Goal: Information Seeking & Learning: Learn about a topic

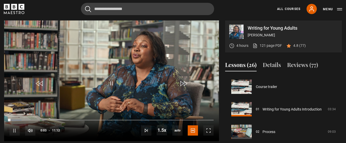
scroll to position [248, 0]
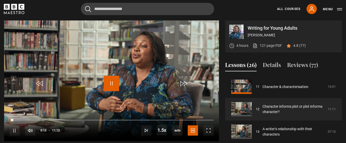
click at [110, 84] on span "Video Player" at bounding box center [111, 83] width 15 height 15
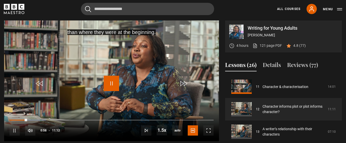
click at [110, 84] on span "Video Player" at bounding box center [111, 83] width 15 height 15
click at [110, 86] on span "Video Player" at bounding box center [111, 83] width 15 height 15
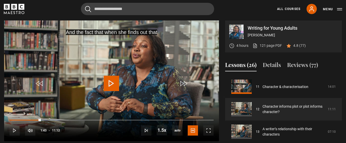
click at [110, 86] on span "Video Player" at bounding box center [111, 83] width 15 height 15
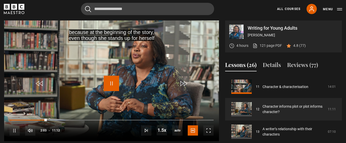
click at [110, 86] on span "Video Player" at bounding box center [111, 83] width 15 height 15
click at [112, 84] on span "Video Player" at bounding box center [111, 83] width 15 height 15
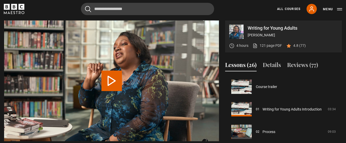
scroll to position [270, 0]
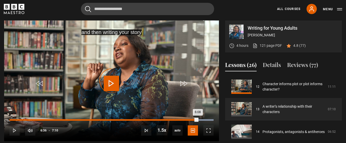
click at [184, 120] on div "Loaded : 100.00% 6:08 6:08" at bounding box center [111, 120] width 204 height 2
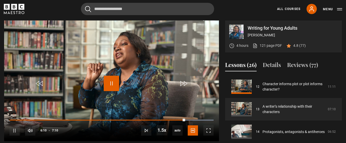
click at [117, 81] on span "Video Player" at bounding box center [111, 83] width 15 height 15
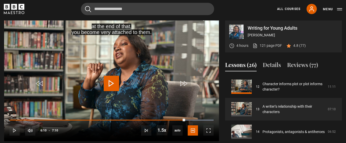
click at [117, 81] on span "Video Player" at bounding box center [111, 83] width 15 height 15
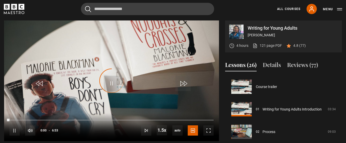
scroll to position [293, 0]
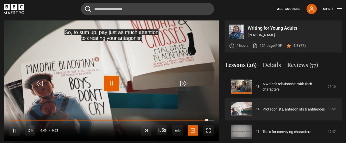
click at [114, 84] on span "Video Player" at bounding box center [111, 83] width 15 height 15
click at [113, 86] on span "Video Player" at bounding box center [111, 83] width 15 height 15
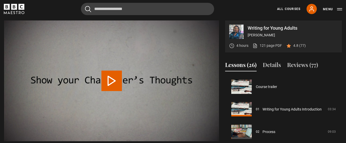
scroll to position [316, 0]
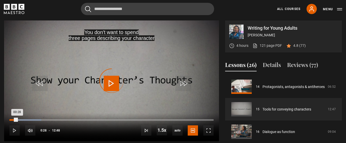
click at [17, 120] on div "Loaded : 15.63% 00:28 00:28" at bounding box center [111, 120] width 204 height 2
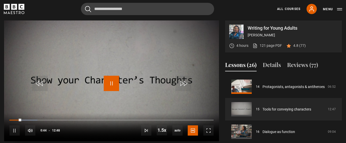
click at [108, 84] on span "Video Player" at bounding box center [111, 83] width 15 height 15
click at [108, 85] on span "Video Player" at bounding box center [111, 83] width 15 height 15
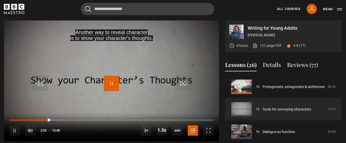
click at [108, 85] on span "Video Player" at bounding box center [111, 83] width 15 height 15
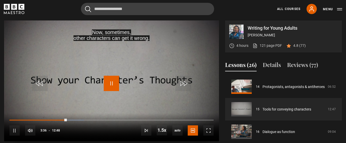
click at [108, 85] on span "Video Player" at bounding box center [111, 83] width 15 height 15
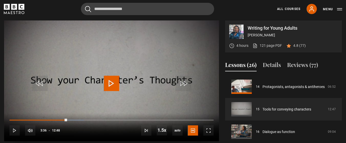
click at [108, 85] on span "Video Player" at bounding box center [111, 83] width 15 height 15
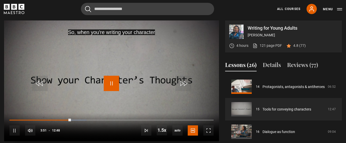
click at [108, 85] on span "Video Player" at bounding box center [111, 83] width 15 height 15
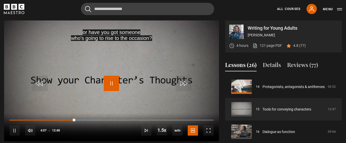
click at [108, 85] on span "Video Player" at bounding box center [111, 83] width 15 height 15
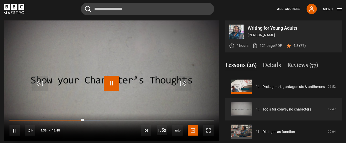
click at [108, 85] on span "Video Player" at bounding box center [111, 83] width 15 height 15
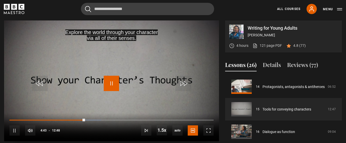
click at [108, 85] on span "Video Player" at bounding box center [111, 83] width 15 height 15
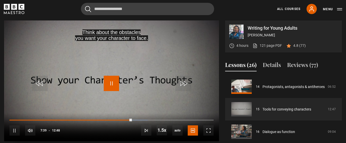
click at [108, 85] on span "Video Player" at bounding box center [111, 83] width 15 height 15
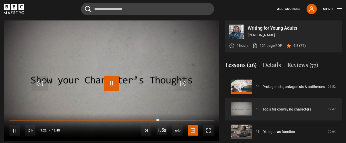
click at [108, 83] on span "Video Player" at bounding box center [111, 83] width 15 height 15
click at [138, 119] on div "10s Skip Back 10 seconds Play 10s Skip Forward 10 seconds Loaded : 81.38% 08:06…" at bounding box center [111, 127] width 215 height 28
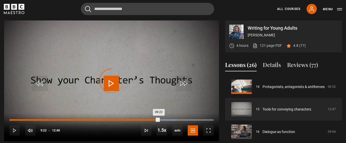
click at [139, 120] on div "08:05" at bounding box center [139, 120] width 1 height 2
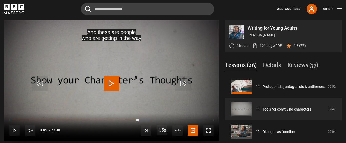
click at [111, 85] on span "Video Player" at bounding box center [111, 83] width 15 height 15
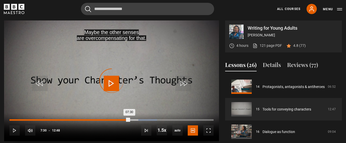
click at [129, 120] on div "Loaded : 72.27% 07:30 07:30" at bounding box center [111, 120] width 204 height 2
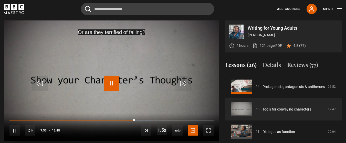
click at [108, 83] on span "Video Player" at bounding box center [111, 83] width 15 height 15
click at [108, 82] on span "Video Player" at bounding box center [111, 83] width 15 height 15
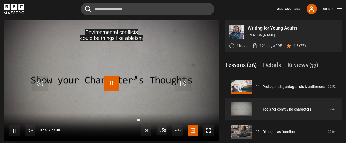
click at [108, 82] on span "Video Player" at bounding box center [111, 83] width 15 height 15
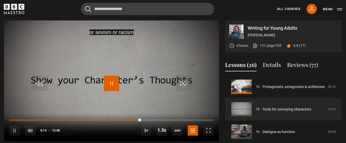
click at [108, 82] on span "Video Player" at bounding box center [111, 83] width 15 height 15
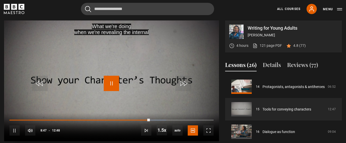
click at [108, 82] on span "Video Player" at bounding box center [111, 83] width 15 height 15
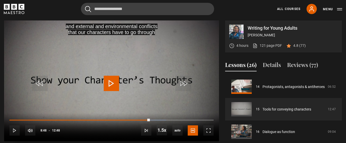
click at [108, 82] on span "Video Player" at bounding box center [111, 83] width 15 height 15
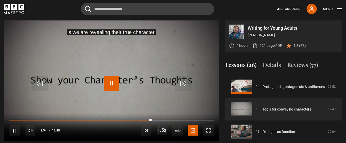
click at [108, 82] on span "Video Player" at bounding box center [111, 83] width 15 height 15
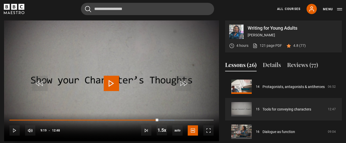
click at [104, 88] on span "Video Player" at bounding box center [111, 83] width 15 height 15
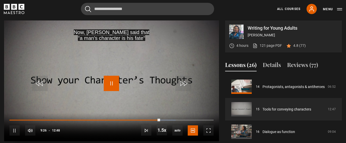
click at [107, 85] on span "Video Player" at bounding box center [111, 83] width 15 height 15
click at [112, 84] on span "Video Player" at bounding box center [111, 83] width 15 height 15
click at [109, 82] on span "Video Player" at bounding box center [111, 83] width 15 height 15
click at [106, 86] on span "Video Player" at bounding box center [111, 83] width 15 height 15
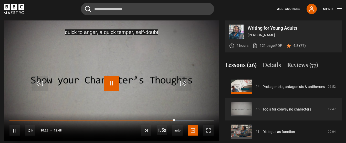
click at [106, 86] on span "Video Player" at bounding box center [111, 83] width 15 height 15
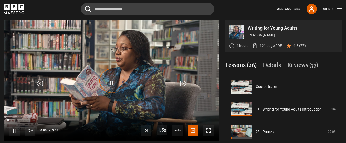
scroll to position [338, 0]
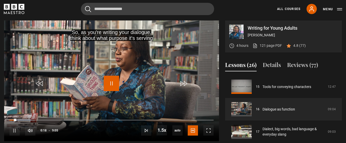
click at [106, 86] on span "Video Player" at bounding box center [111, 83] width 15 height 15
click at [41, 84] on span "Video Player" at bounding box center [39, 83] width 15 height 15
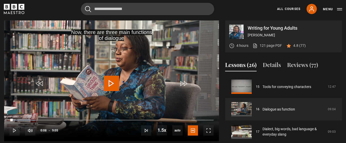
click at [112, 82] on span "Video Player" at bounding box center [111, 83] width 15 height 15
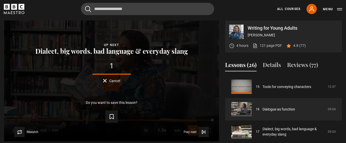
click at [112, 82] on span "Cancel" at bounding box center [114, 81] width 11 height 4
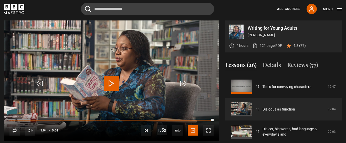
click at [112, 82] on span "Video Player" at bounding box center [111, 83] width 15 height 15
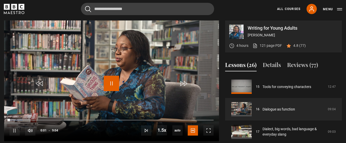
click at [111, 82] on span "Video Player" at bounding box center [111, 83] width 15 height 15
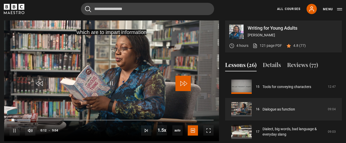
click at [186, 85] on span "Video Player" at bounding box center [182, 83] width 15 height 15
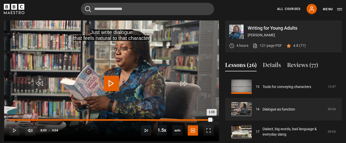
click at [212, 120] on div "Loaded : 23.88% 8:59 1:06" at bounding box center [111, 120] width 204 height 2
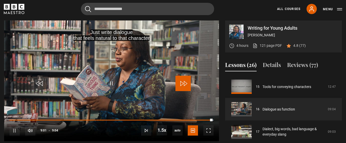
click at [187, 83] on span "Video Player" at bounding box center [182, 83] width 15 height 15
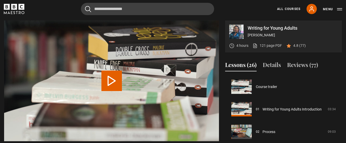
scroll to position [361, 0]
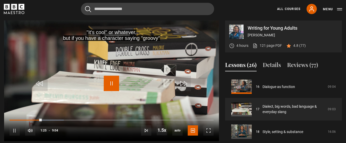
click at [112, 82] on span "Video Player" at bounding box center [111, 83] width 15 height 15
click at [109, 87] on span "Video Player" at bounding box center [111, 83] width 15 height 15
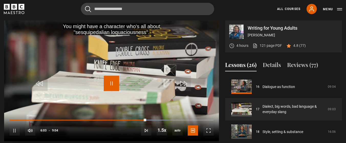
click at [111, 87] on span "Video Player" at bounding box center [111, 83] width 15 height 15
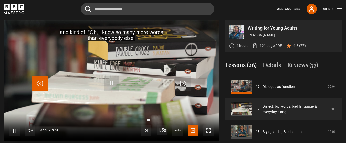
click at [41, 82] on span "Video Player" at bounding box center [39, 83] width 15 height 15
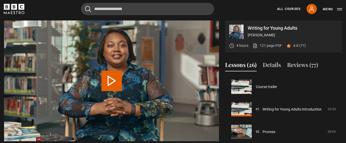
scroll to position [383, 0]
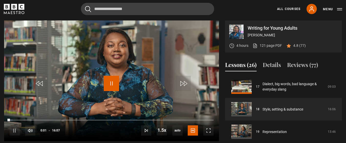
click at [114, 84] on span "Video Player" at bounding box center [111, 83] width 15 height 15
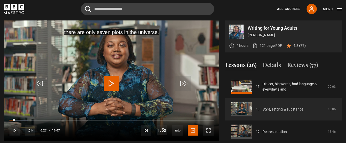
click at [114, 84] on span "Video Player" at bounding box center [111, 83] width 15 height 15
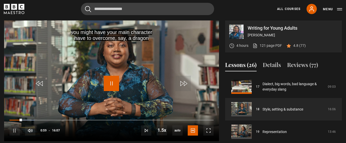
click at [114, 84] on span "Video Player" at bounding box center [111, 83] width 15 height 15
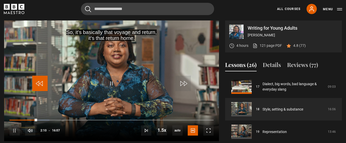
click at [40, 86] on span "Video Player" at bounding box center [39, 83] width 15 height 15
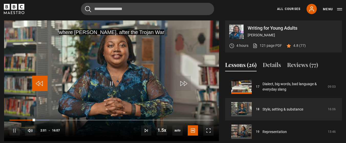
click at [40, 86] on span "Video Player" at bounding box center [39, 83] width 15 height 15
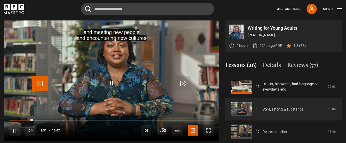
click at [40, 86] on span "Video Player" at bounding box center [39, 83] width 15 height 15
click at [40, 84] on span "Video Player" at bounding box center [39, 83] width 15 height 15
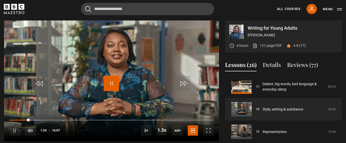
click at [112, 85] on span "Video Player" at bounding box center [111, 83] width 15 height 15
click at [39, 85] on span "Video Player" at bounding box center [39, 83] width 15 height 15
click at [110, 82] on span "Video Player" at bounding box center [111, 83] width 15 height 15
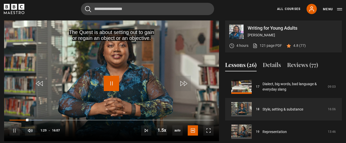
click at [111, 82] on span "Video Player" at bounding box center [111, 83] width 15 height 15
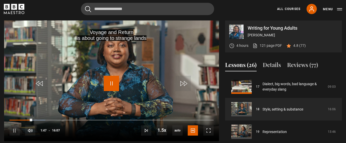
click at [111, 82] on span "Video Player" at bounding box center [111, 83] width 15 height 15
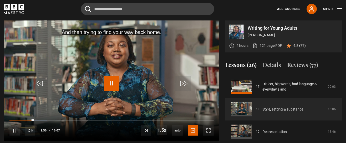
click at [111, 82] on span "Video Player" at bounding box center [111, 83] width 15 height 15
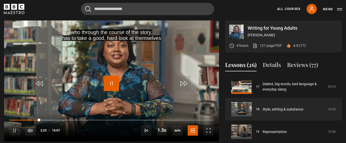
click at [111, 82] on span "Video Player" at bounding box center [111, 83] width 15 height 15
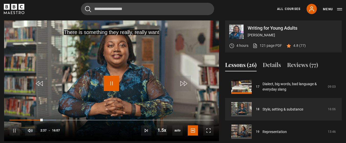
click at [111, 82] on span "Video Player" at bounding box center [111, 83] width 15 height 15
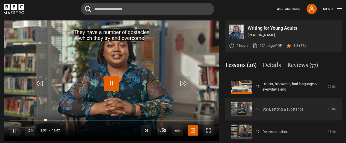
click at [111, 82] on span "Video Player" at bounding box center [111, 83] width 15 height 15
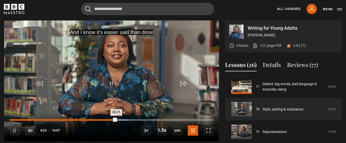
click at [105, 120] on div "Loaded : 58.43% 07:30 08:25" at bounding box center [111, 120] width 204 height 2
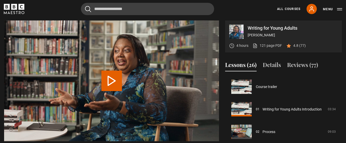
scroll to position [406, 0]
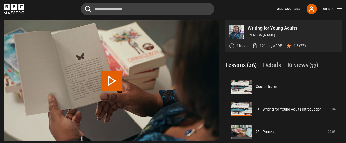
scroll to position [428, 0]
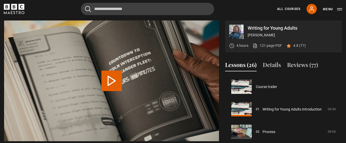
scroll to position [451, 0]
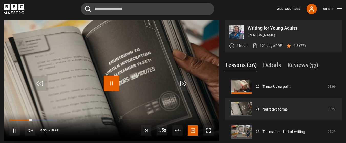
click at [110, 80] on span "Video Player" at bounding box center [111, 83] width 15 height 15
click at [113, 84] on span "Video Player" at bounding box center [111, 83] width 15 height 15
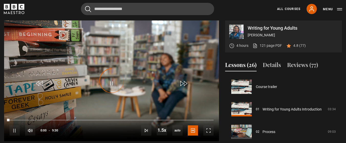
scroll to position [473, 0]
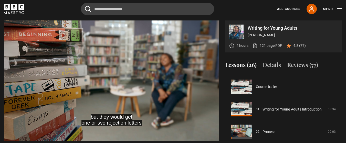
scroll to position [473, 0]
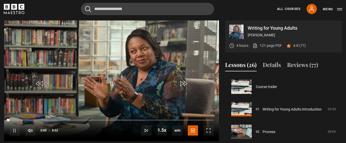
scroll to position [496, 0]
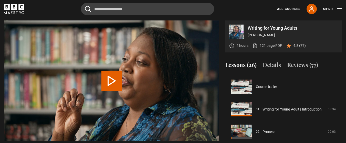
scroll to position [498, 0]
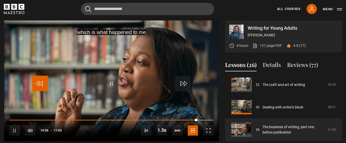
click at [42, 80] on span "Video Player" at bounding box center [39, 83] width 15 height 15
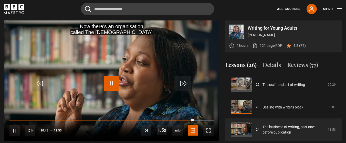
click at [109, 84] on span "Video Player" at bounding box center [111, 83] width 15 height 15
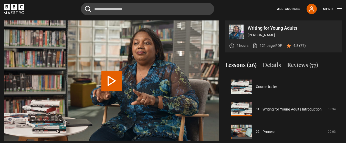
scroll to position [498, 0]
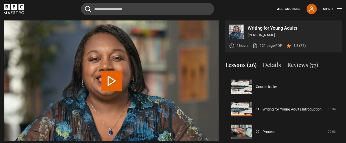
scroll to position [498, 0]
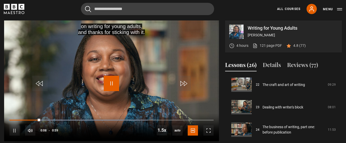
click at [110, 84] on span "Video Player" at bounding box center [111, 83] width 15 height 15
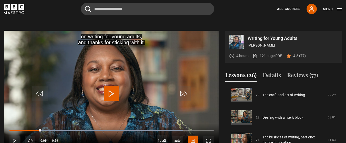
scroll to position [211, 0]
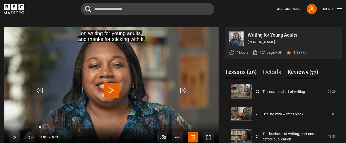
click at [305, 75] on button "Reviews (77)" at bounding box center [302, 73] width 31 height 11
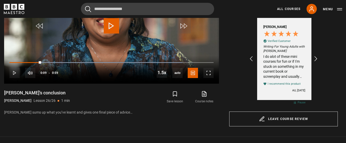
scroll to position [0, 297]
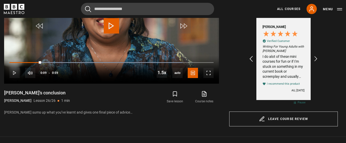
click at [253, 60] on icon "REVIEWS.io Carousel Scroll Left" at bounding box center [251, 59] width 7 height 7
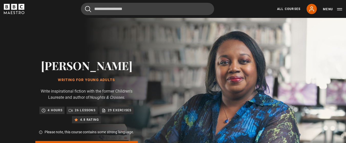
scroll to position [0, 357]
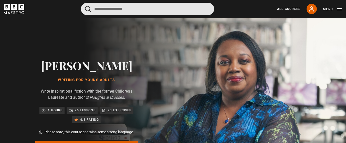
click at [158, 6] on input "Search" at bounding box center [147, 9] width 133 height 12
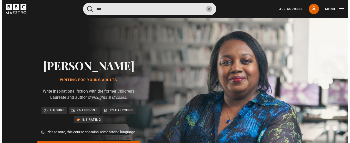
scroll to position [0, 416]
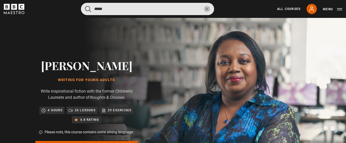
type input "*****"
click at [85, 6] on button "submit" at bounding box center [88, 9] width 6 height 6
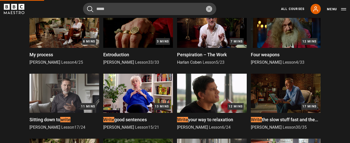
scroll to position [0, 0]
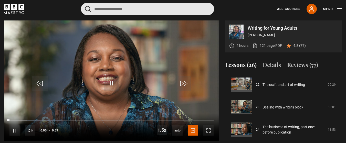
click at [132, 5] on input "Search" at bounding box center [147, 9] width 133 height 12
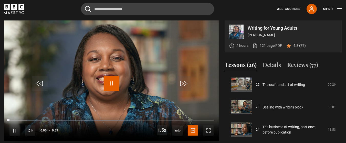
click at [114, 82] on span "Video Player" at bounding box center [111, 83] width 15 height 15
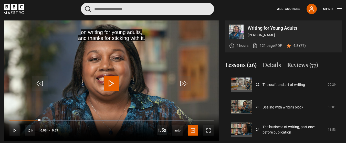
click at [133, 10] on input "Search" at bounding box center [147, 9] width 133 height 12
type input "*****"
click at [85, 6] on button "submit" at bounding box center [88, 9] width 6 height 6
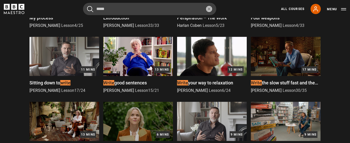
click at [114, 92] on span "[PERSON_NAME]" at bounding box center [118, 90] width 31 height 5
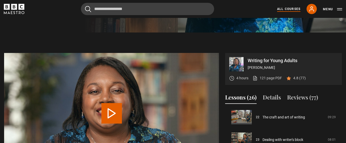
click at [285, 9] on link "All Courses" at bounding box center [288, 9] width 23 height 5
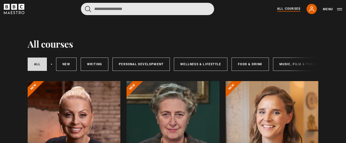
click at [126, 11] on input "Search" at bounding box center [147, 9] width 133 height 12
type input "*****"
click at [85, 6] on button "submit" at bounding box center [88, 9] width 6 height 6
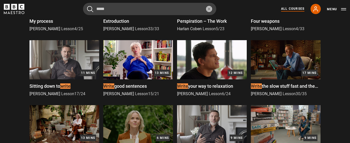
scroll to position [213, 0]
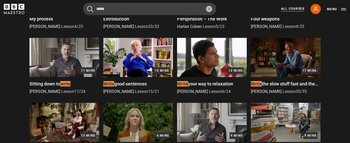
click at [108, 93] on span "[PERSON_NAME]" at bounding box center [118, 91] width 31 height 5
click at [111, 94] on p "Isabel Allende Lesson 15 / 21" at bounding box center [138, 92] width 70 height 6
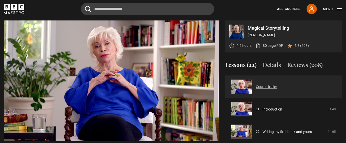
click at [277, 88] on link "Course trailer" at bounding box center [266, 86] width 21 height 5
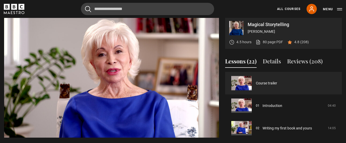
scroll to position [252, 0]
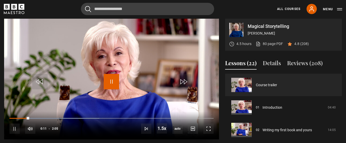
click at [114, 85] on span "Video Player" at bounding box center [111, 81] width 15 height 15
click at [109, 85] on span "Video Player" at bounding box center [111, 81] width 15 height 15
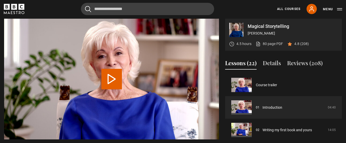
scroll to position [251, 0]
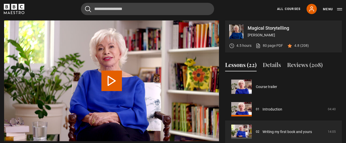
scroll to position [23, 0]
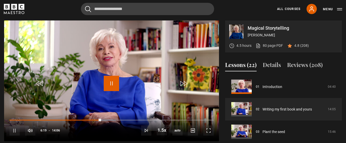
click at [114, 81] on span "Video Player" at bounding box center [111, 83] width 15 height 15
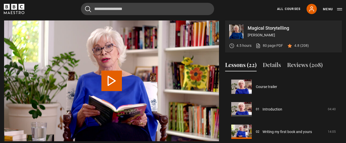
scroll to position [45, 0]
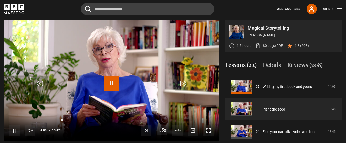
click at [111, 82] on span "Video Player" at bounding box center [111, 83] width 15 height 15
click at [113, 79] on span "Video Player" at bounding box center [111, 83] width 15 height 15
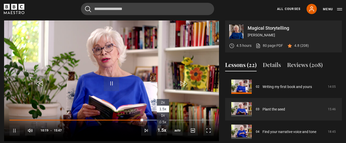
click at [167, 103] on li "2x" at bounding box center [163, 102] width 12 height 7
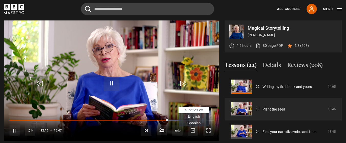
click at [194, 115] on span "English Captions" at bounding box center [194, 116] width 12 height 4
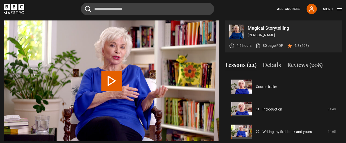
scroll to position [68, 0]
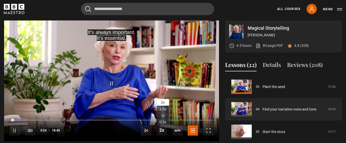
click at [162, 110] on span "1.5x" at bounding box center [162, 109] width 7 height 4
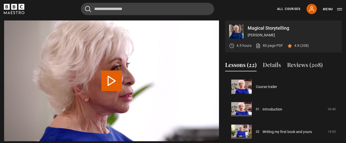
scroll to position [90, 0]
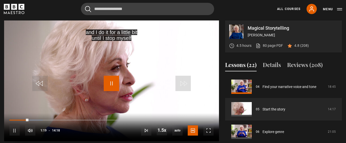
click at [115, 78] on span "Video Player" at bounding box center [111, 83] width 15 height 15
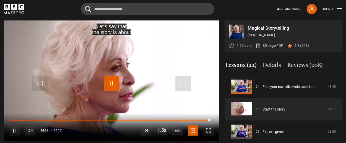
click at [111, 84] on span "Video Player" at bounding box center [111, 83] width 15 height 15
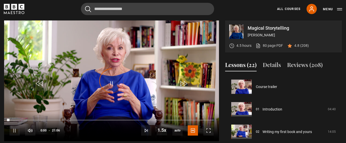
scroll to position [113, 0]
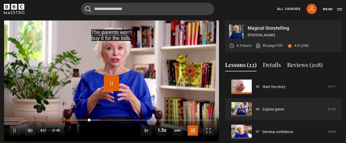
click at [113, 83] on span "Video Player" at bounding box center [111, 83] width 15 height 15
click at [112, 86] on span "Video Player" at bounding box center [111, 83] width 15 height 15
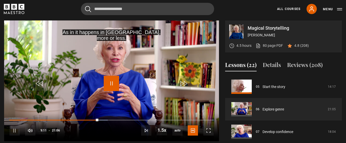
click at [112, 86] on span "Video Player" at bounding box center [111, 83] width 15 height 15
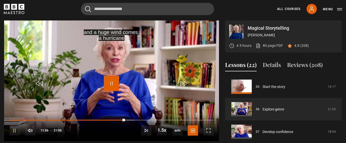
click at [112, 86] on span "Video Player" at bounding box center [111, 83] width 15 height 15
click at [111, 86] on span "Video Player" at bounding box center [111, 83] width 15 height 15
click at [112, 83] on span "Video Player" at bounding box center [111, 83] width 15 height 15
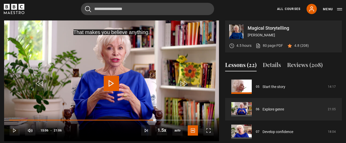
click at [112, 83] on span "Video Player" at bounding box center [111, 83] width 15 height 15
